Goal: Task Accomplishment & Management: Use online tool/utility

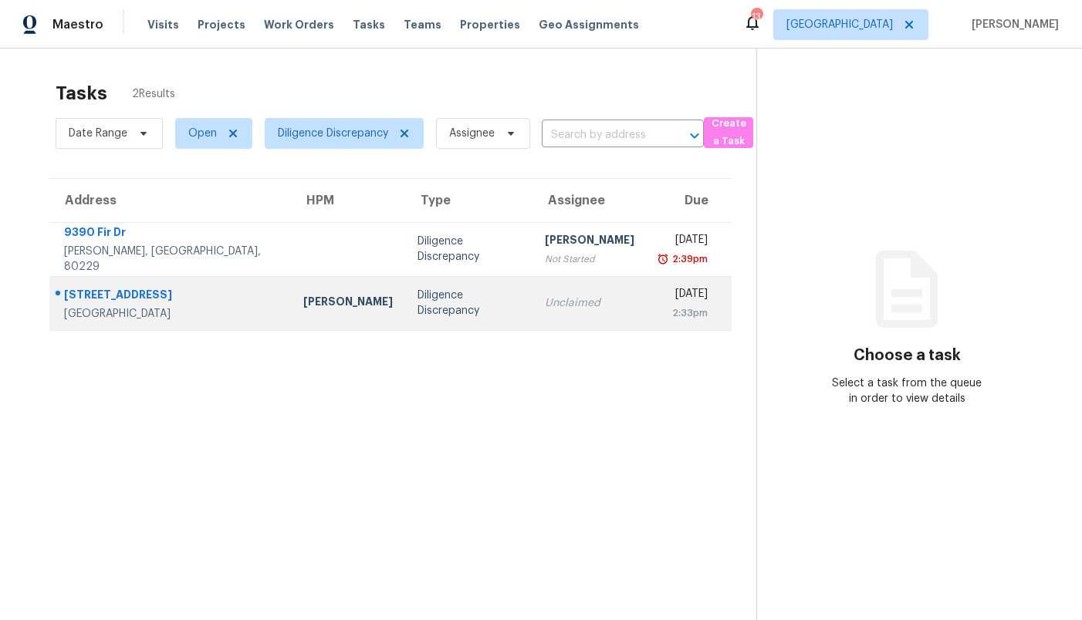
click at [405, 304] on td "Diligence Discrepancy" at bounding box center [468, 303] width 127 height 54
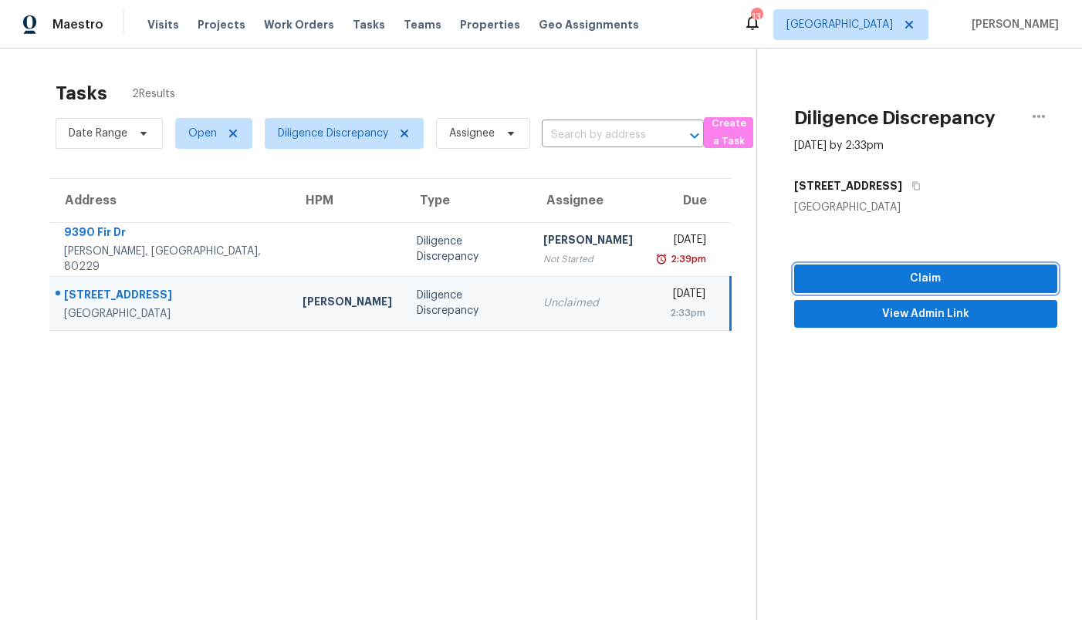
click at [914, 276] on span "Claim" at bounding box center [925, 278] width 238 height 19
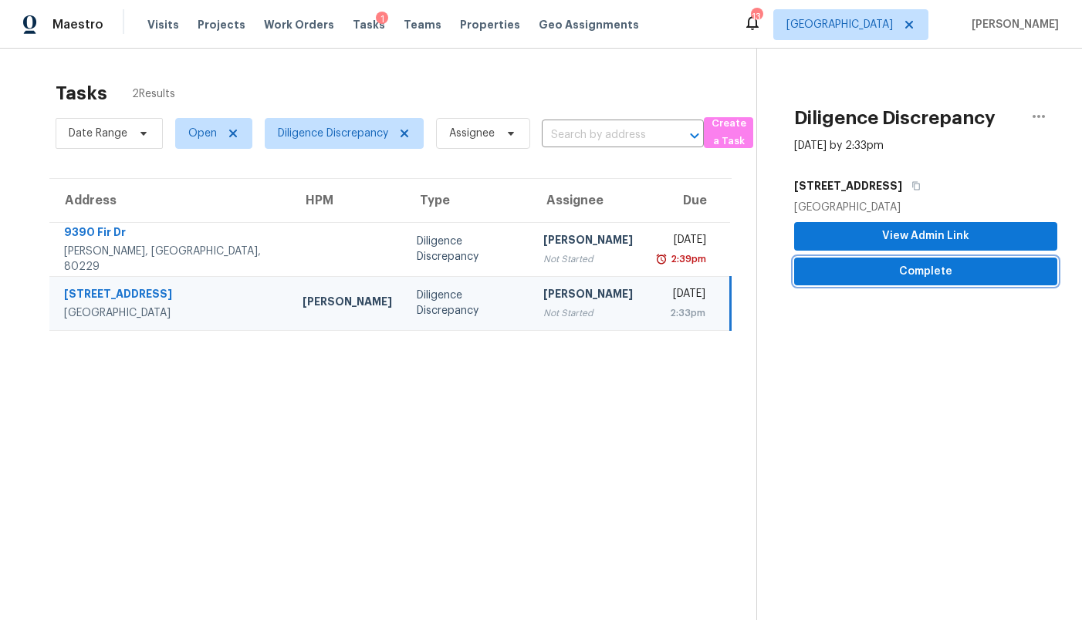
click at [913, 279] on span "Complete" at bounding box center [925, 271] width 238 height 19
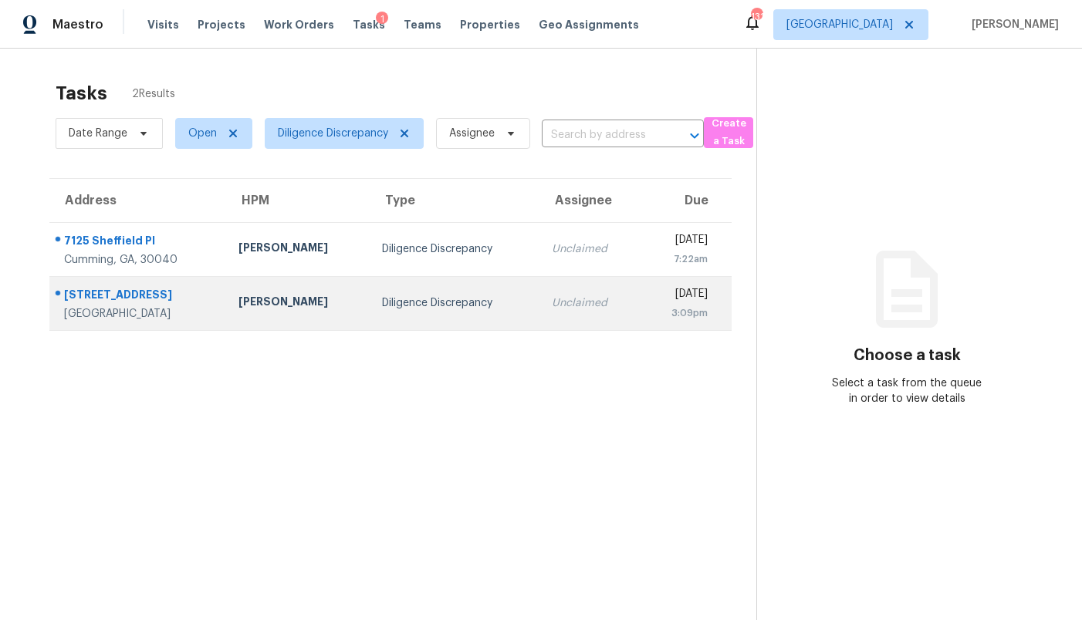
click at [302, 306] on div "Wesley Brooks" at bounding box center [297, 303] width 119 height 19
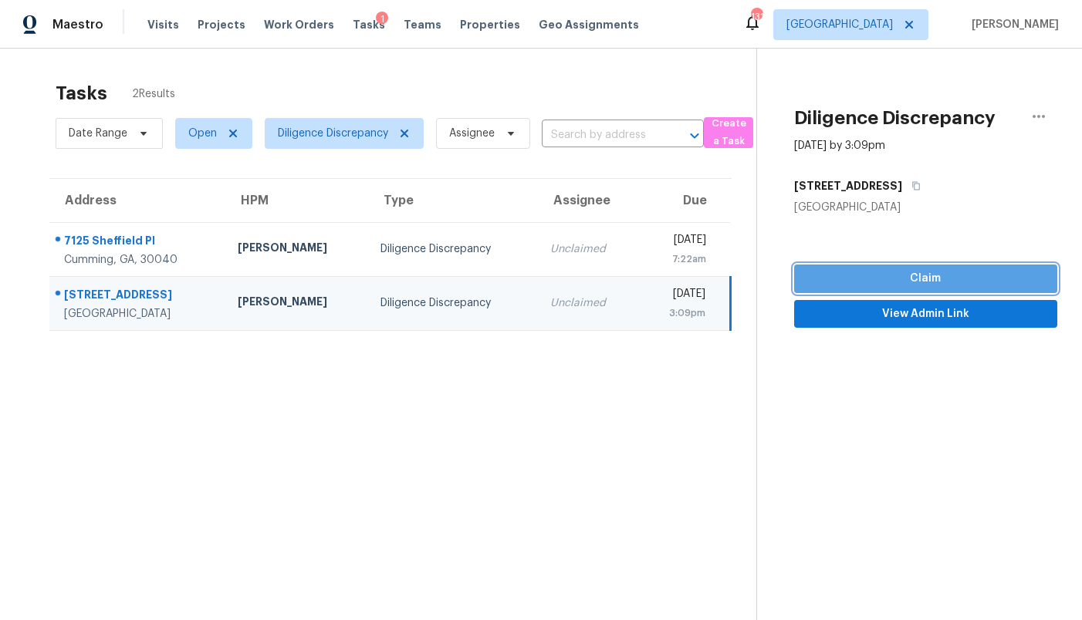
click at [899, 282] on span "Claim" at bounding box center [925, 278] width 238 height 19
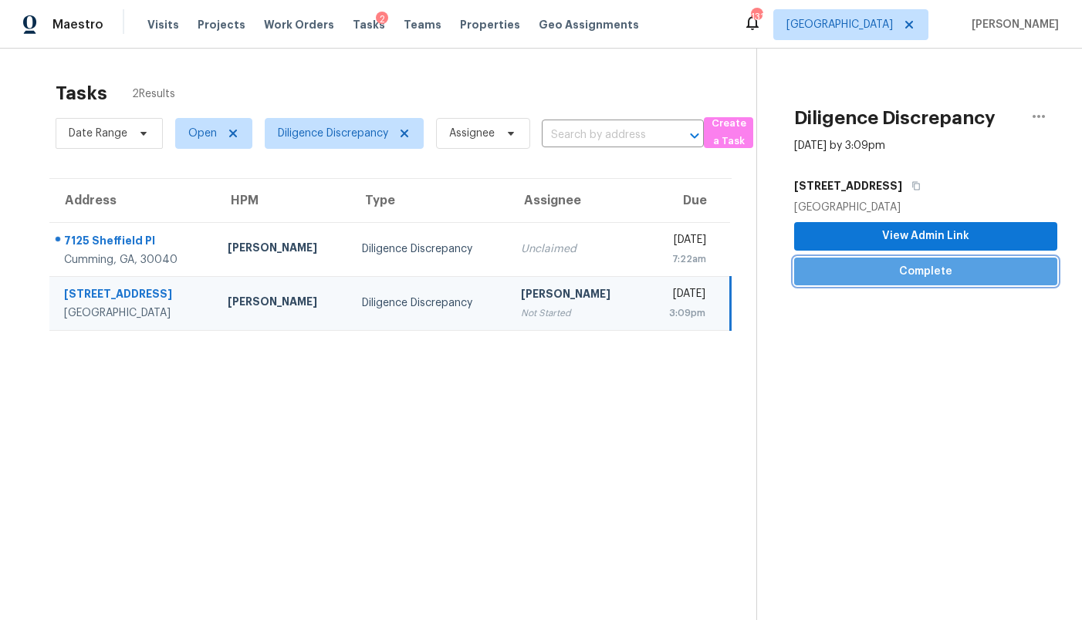
click at [903, 280] on span "Complete" at bounding box center [925, 271] width 238 height 19
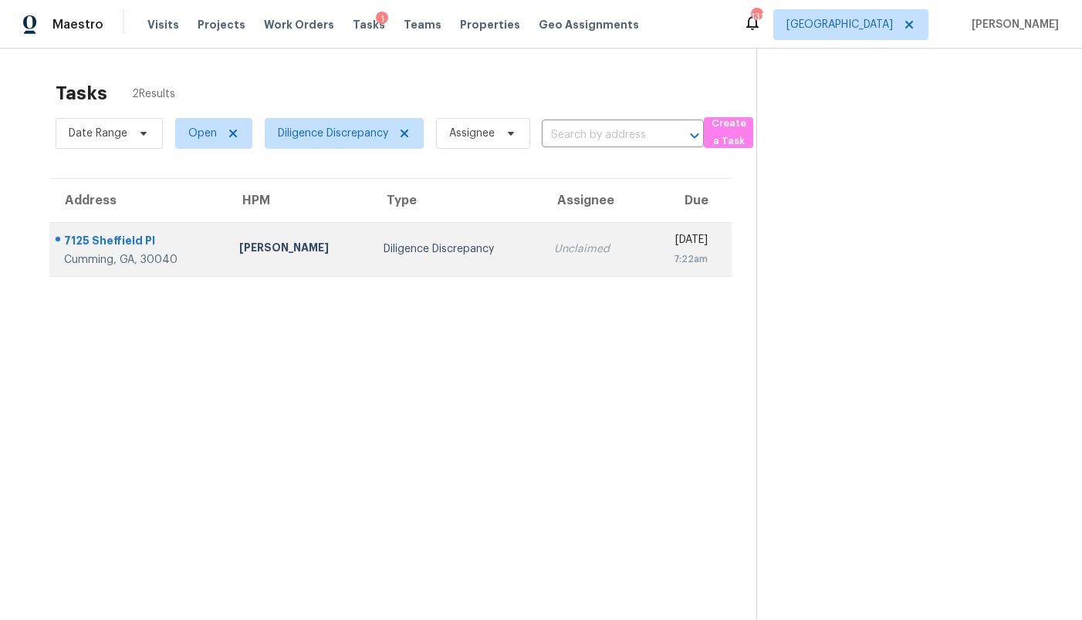
click at [371, 267] on td "Diligence Discrepancy" at bounding box center [456, 249] width 171 height 54
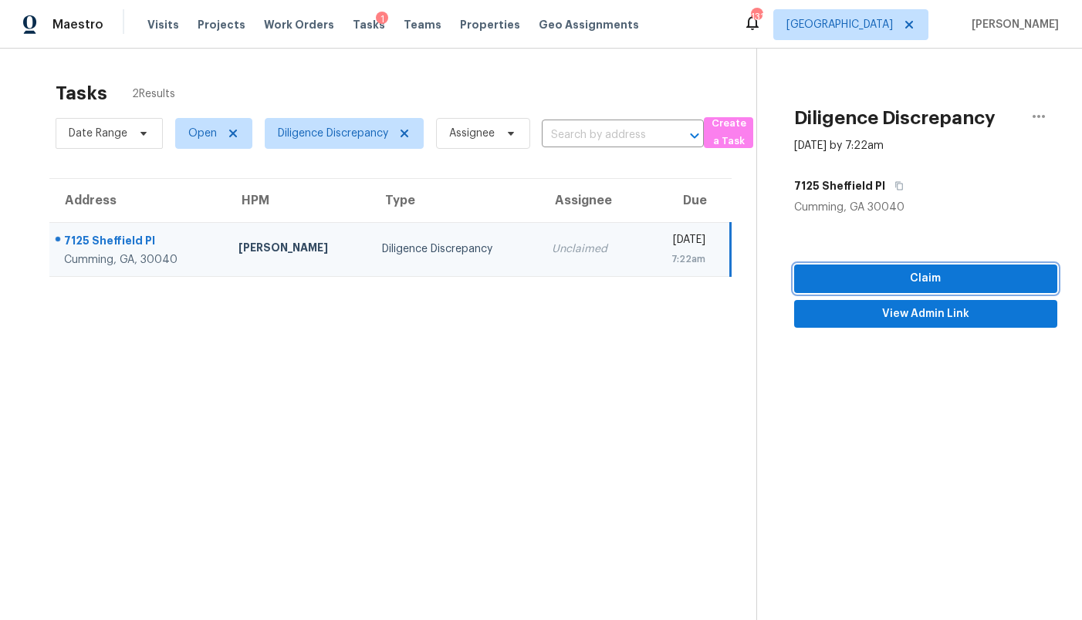
click at [874, 279] on span "Claim" at bounding box center [925, 278] width 238 height 19
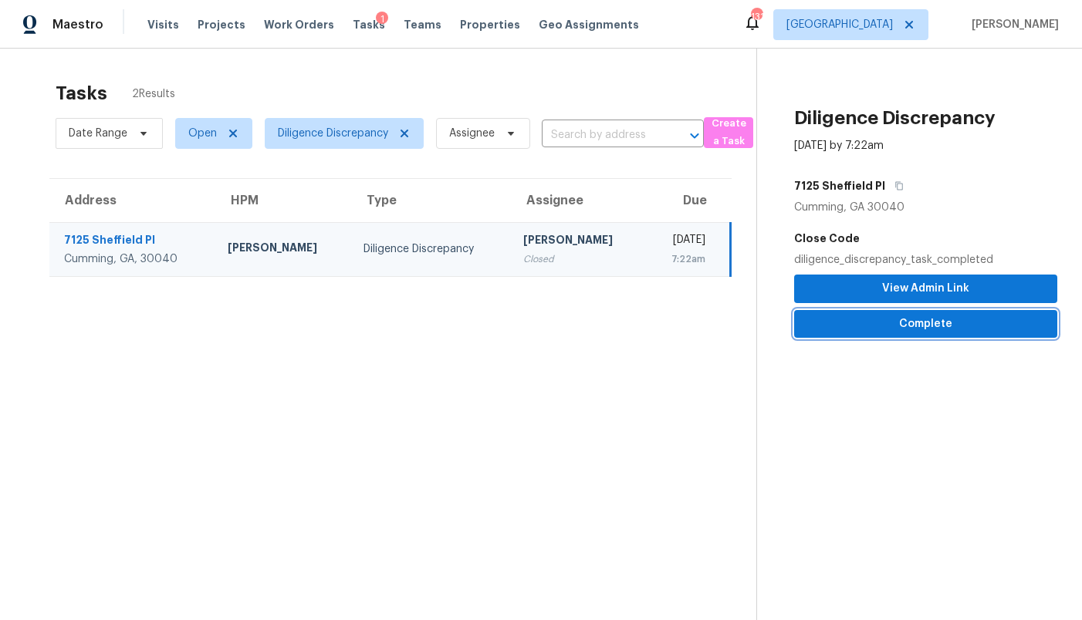
click at [880, 334] on button "Complete" at bounding box center [925, 324] width 263 height 29
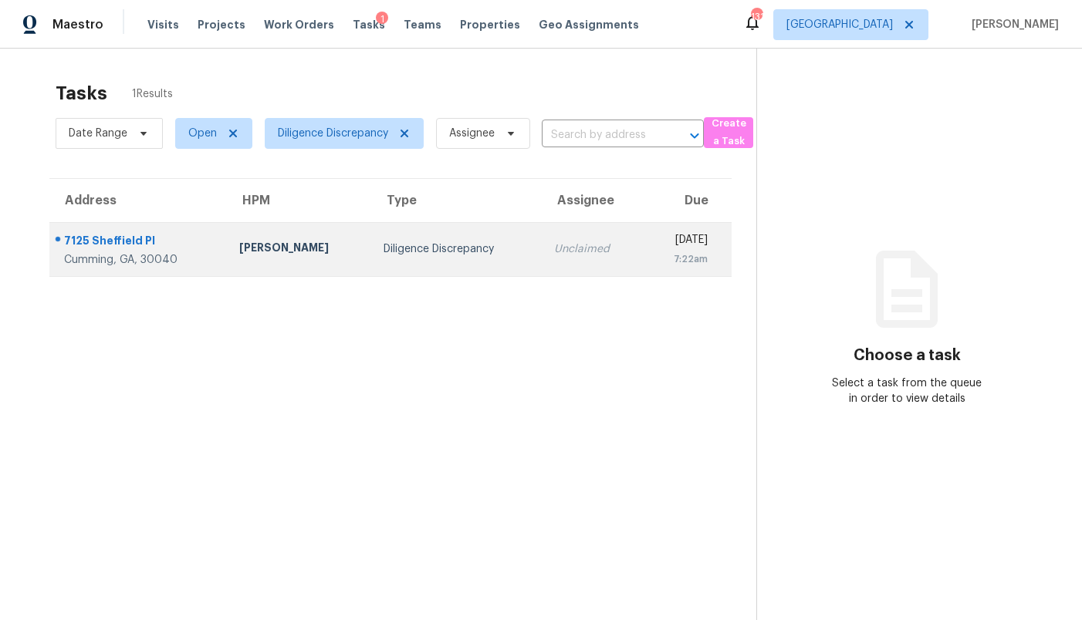
click at [184, 239] on div "7125 Sheffield Pl" at bounding box center [139, 242] width 150 height 19
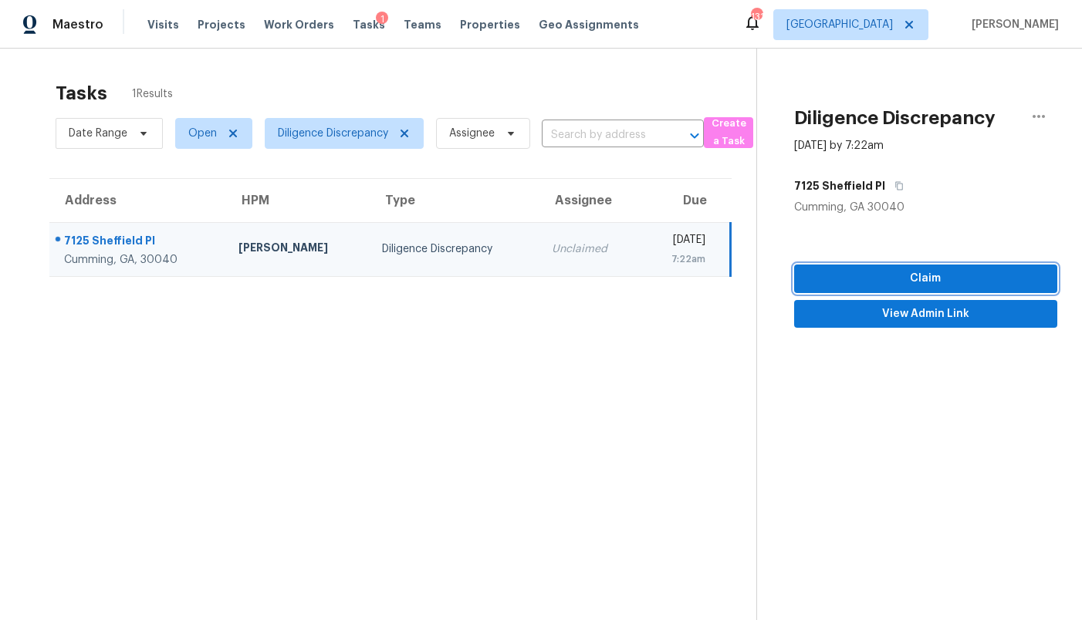
click at [878, 269] on span "Claim" at bounding box center [925, 278] width 238 height 19
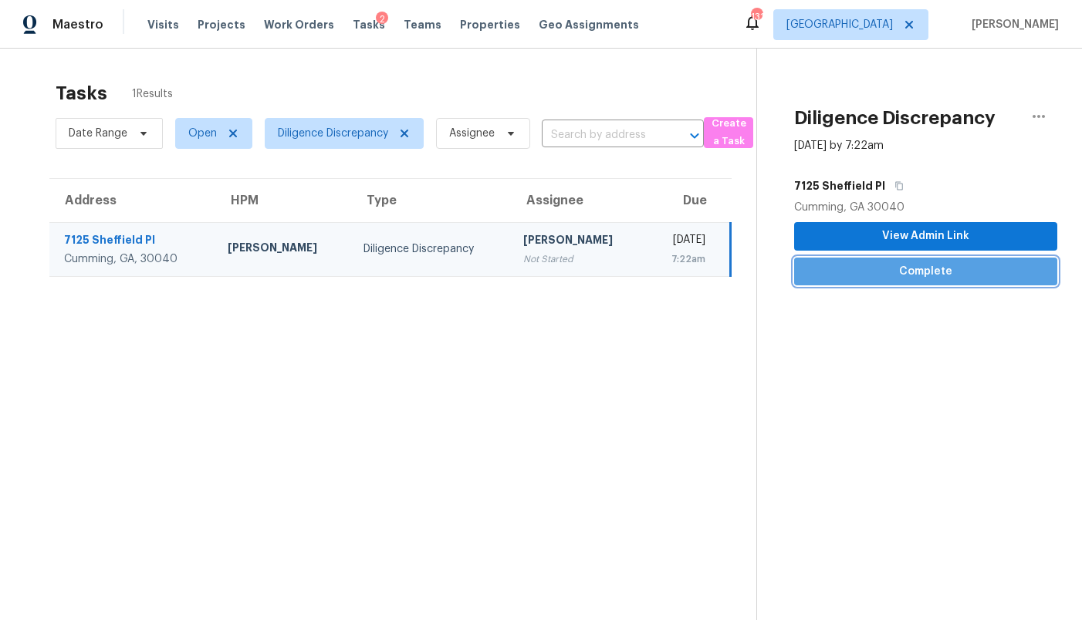
click at [878, 275] on span "Complete" at bounding box center [925, 271] width 238 height 19
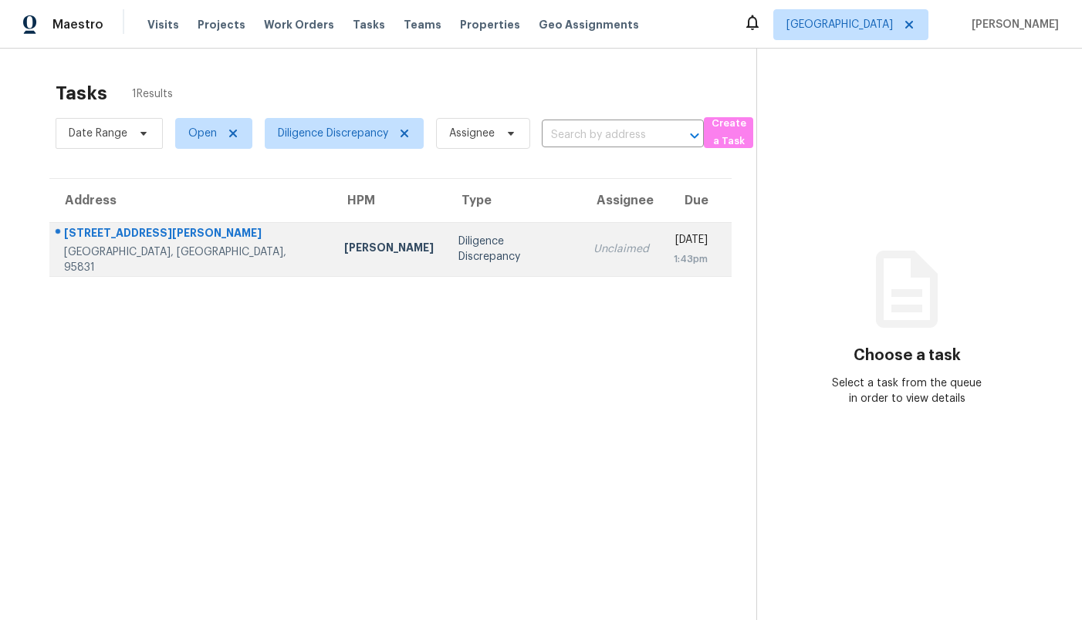
click at [446, 262] on td "Diligence Discrepancy" at bounding box center [513, 249] width 135 height 54
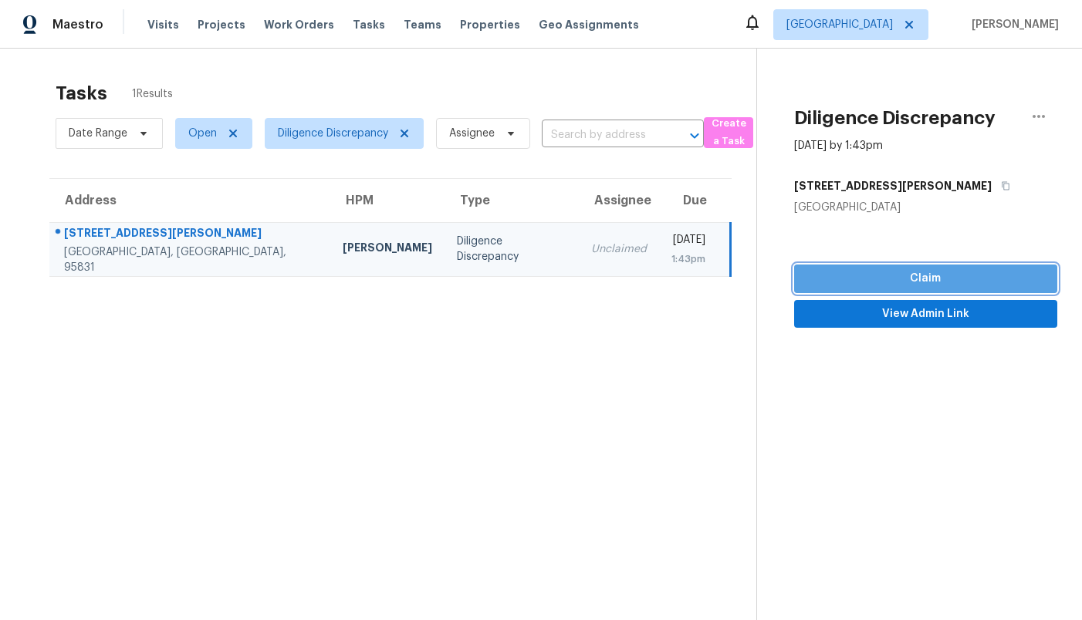
click at [867, 279] on span "Claim" at bounding box center [925, 278] width 238 height 19
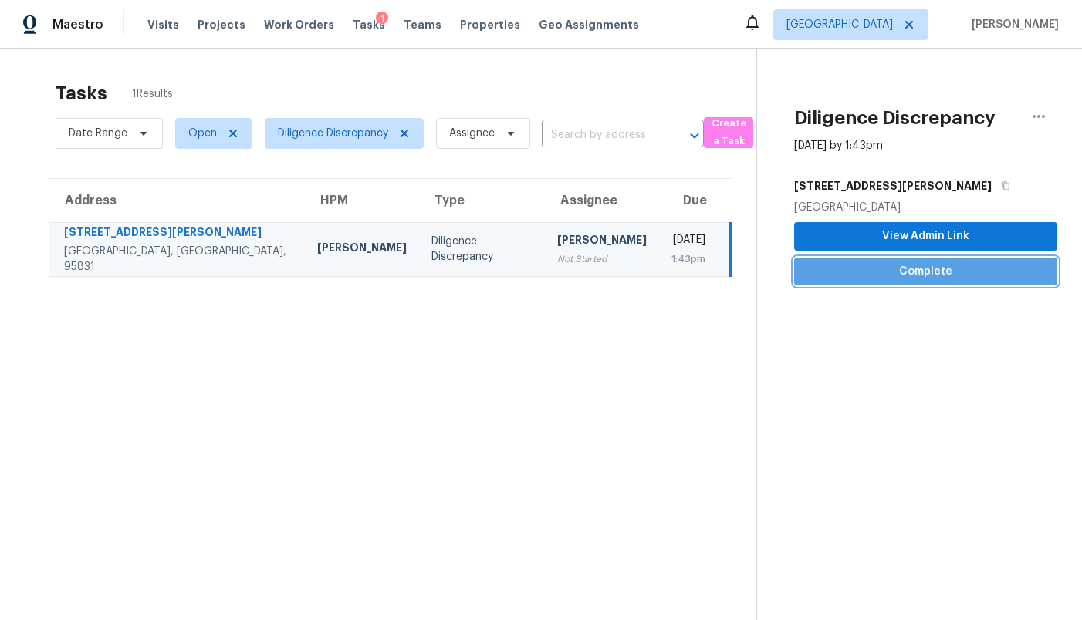
click at [876, 284] on button "Complete" at bounding box center [925, 272] width 263 height 29
